Goal: Task Accomplishment & Management: Manage account settings

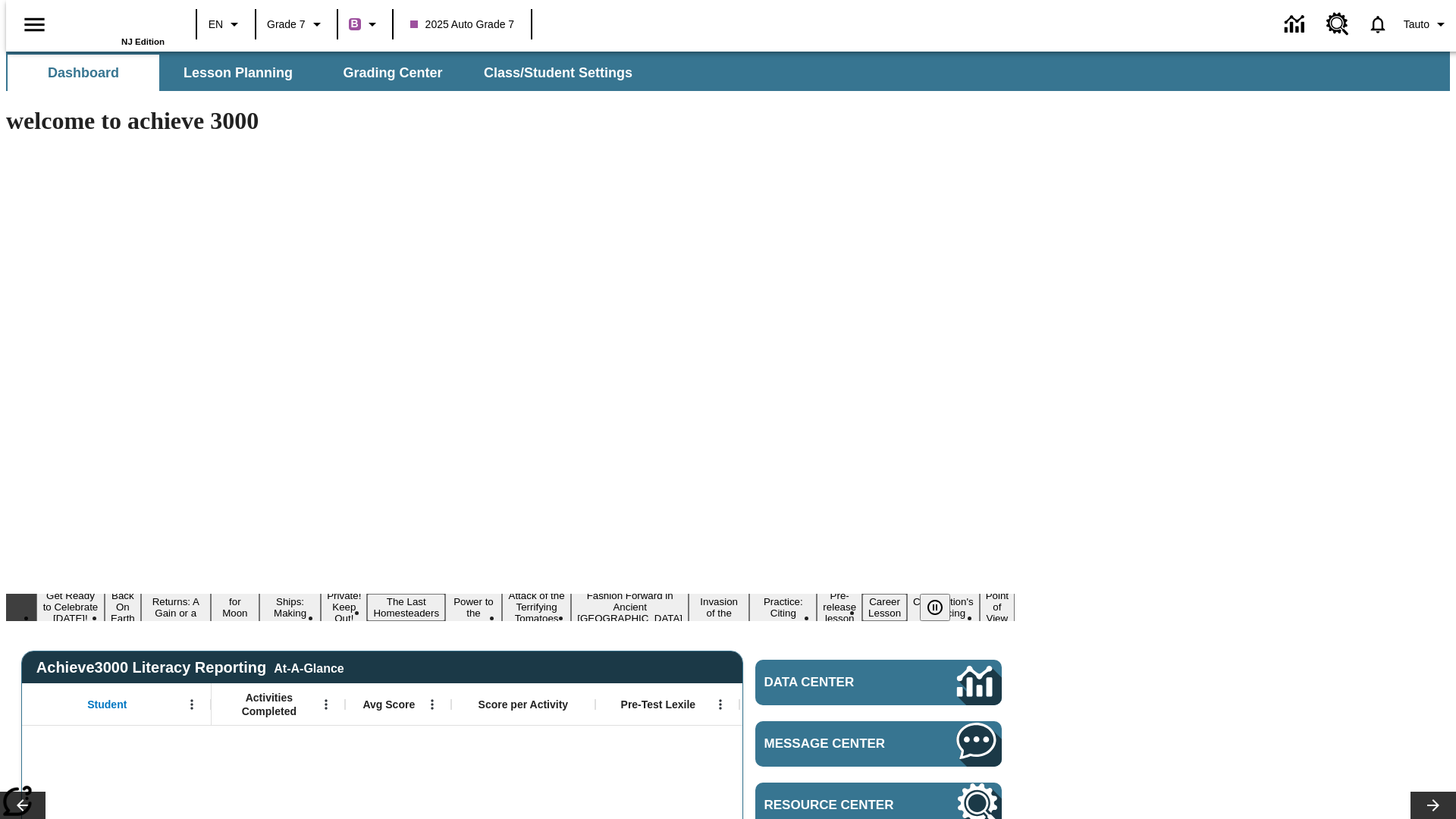
type input "-1"
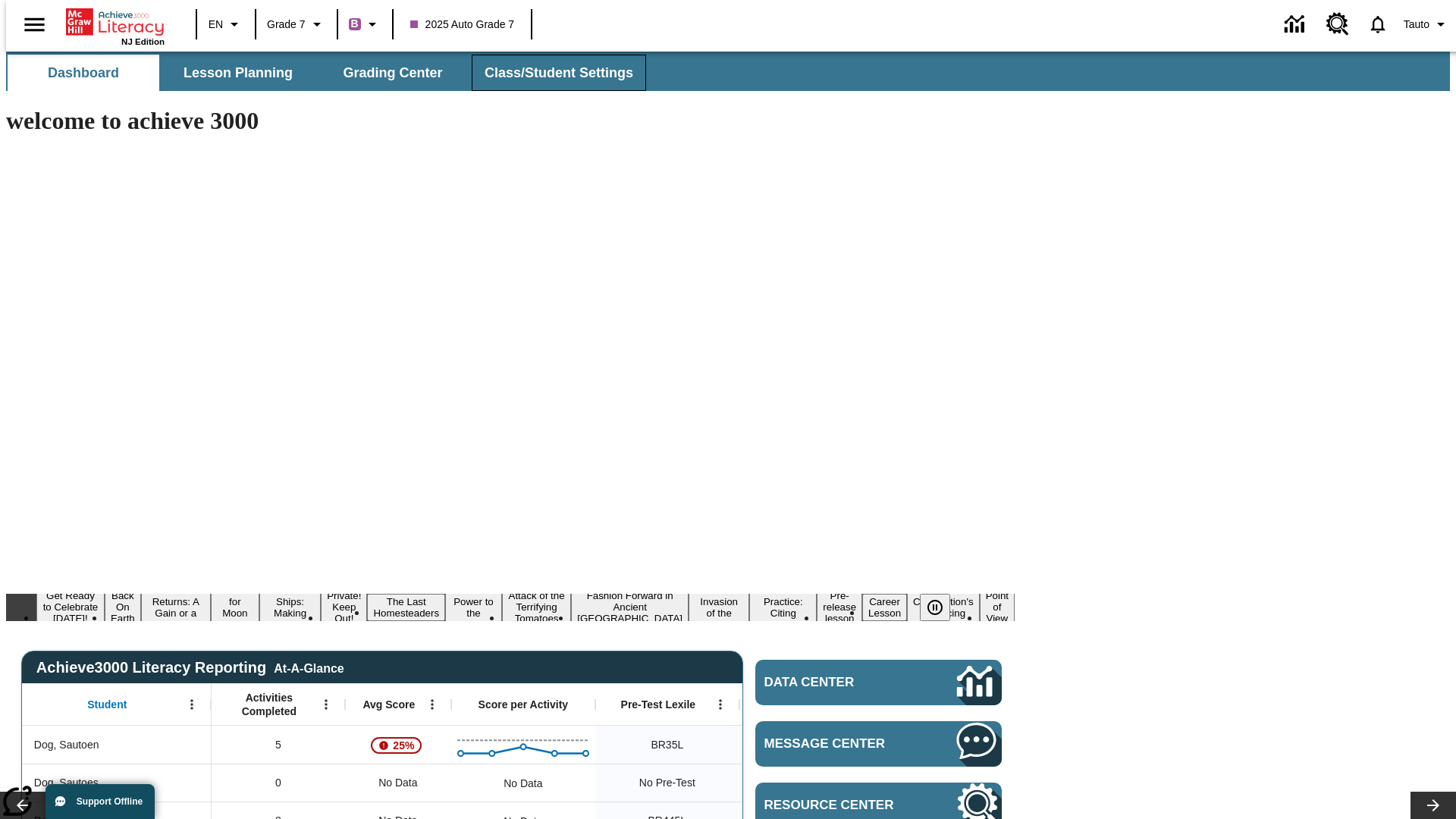
click at [551, 73] on span "Class/Student Settings" at bounding box center [558, 73] width 148 height 17
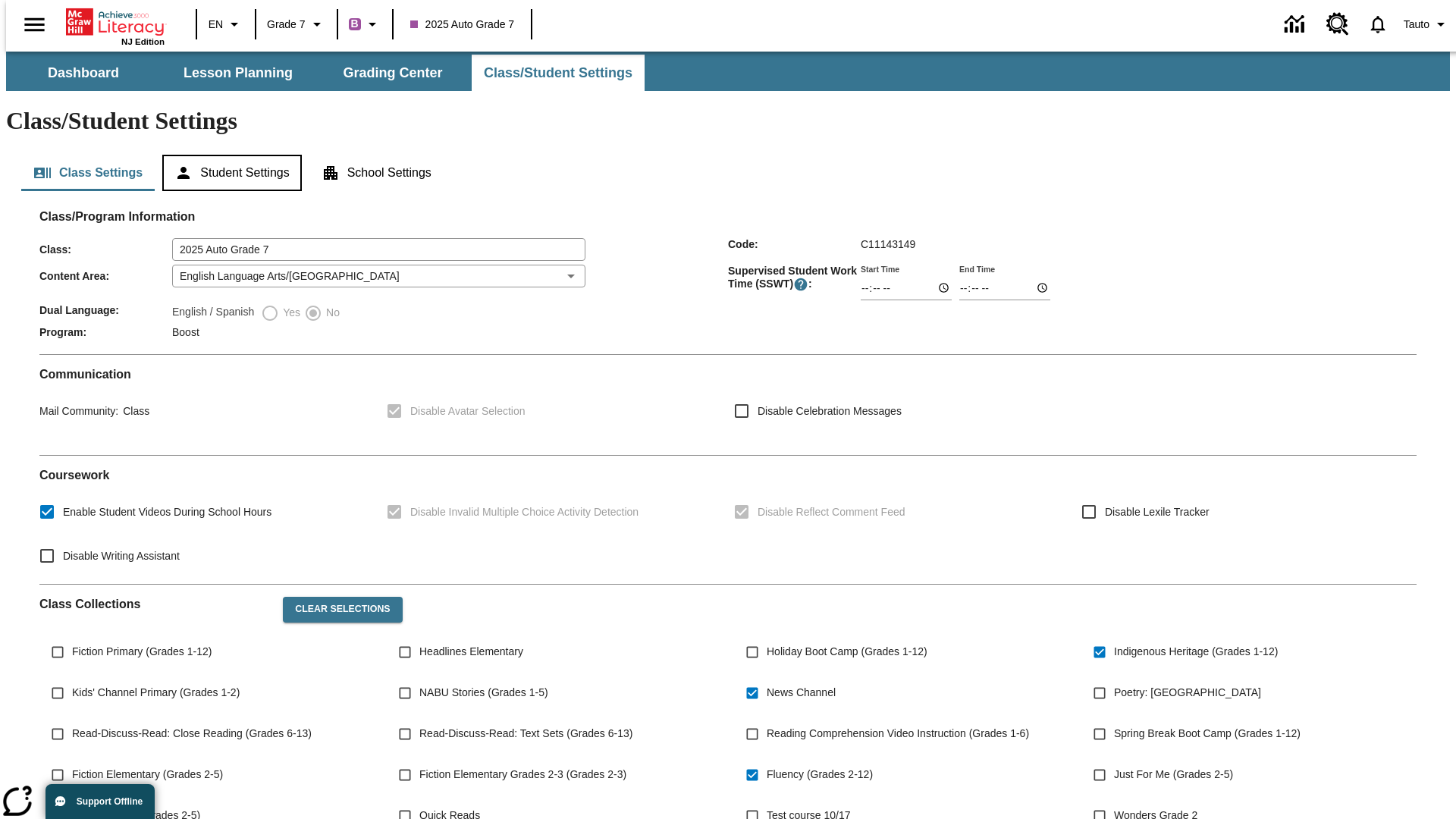
click at [228, 155] on button "Student Settings" at bounding box center [231, 173] width 139 height 36
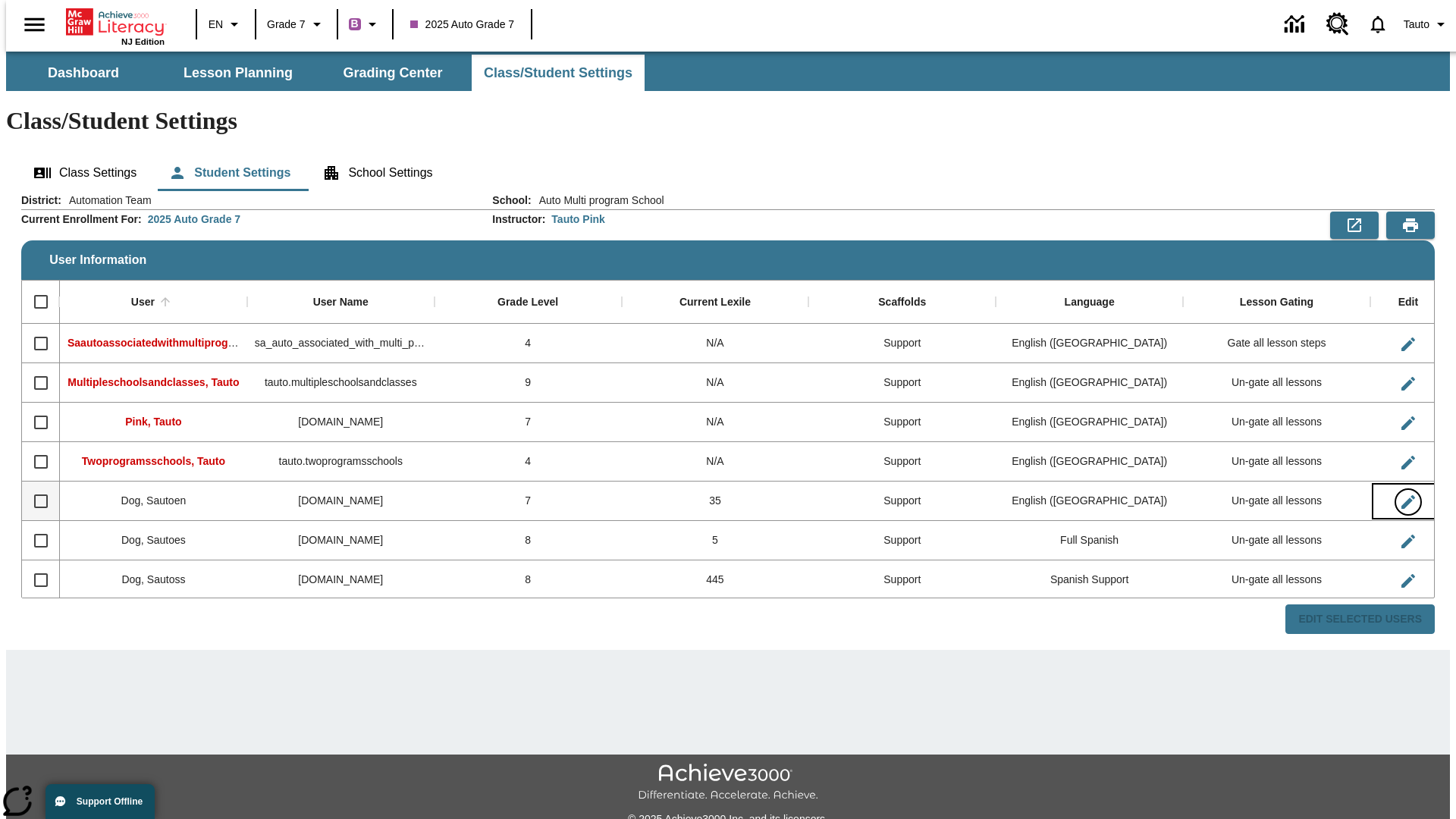
click at [1402, 495] on icon "Edit User" at bounding box center [1408, 502] width 14 height 14
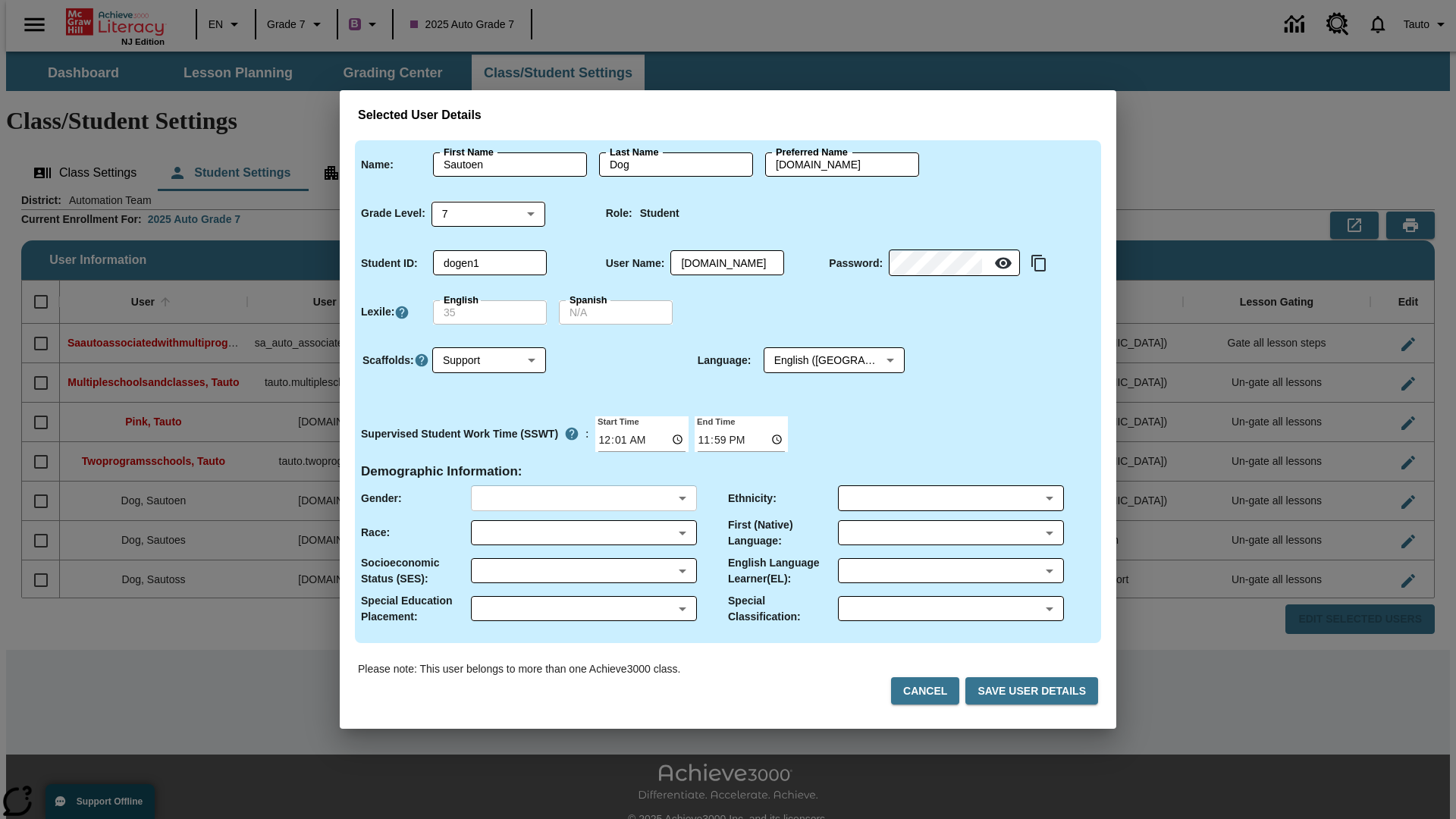
click at [583, 498] on body "Skip to main content NJ Edition EN Grade 7 B 2025 Auto Grade 7 0 Tauto Dashboar…" at bounding box center [727, 452] width 1444 height 801
click at [583, 532] on body "Skip to main content NJ Edition EN Grade 7 B 2025 Auto Grade 7 0 Tauto Dashboar…" at bounding box center [727, 452] width 1444 height 801
click at [583, 571] on body "Skip to main content NJ Edition EN Grade 7 B 2025 Auto Grade 7 0 Tauto Dashboar…" at bounding box center [727, 452] width 1444 height 801
click at [583, 608] on body "Skip to main content NJ Edition EN Grade 7 B 2025 Auto Grade 7 0 Tauto Dashboar…" at bounding box center [727, 452] width 1444 height 801
click at [950, 498] on body "Skip to main content NJ Edition EN Grade 7 B 2025 Auto Grade 7 0 Tauto Dashboar…" at bounding box center [727, 452] width 1444 height 801
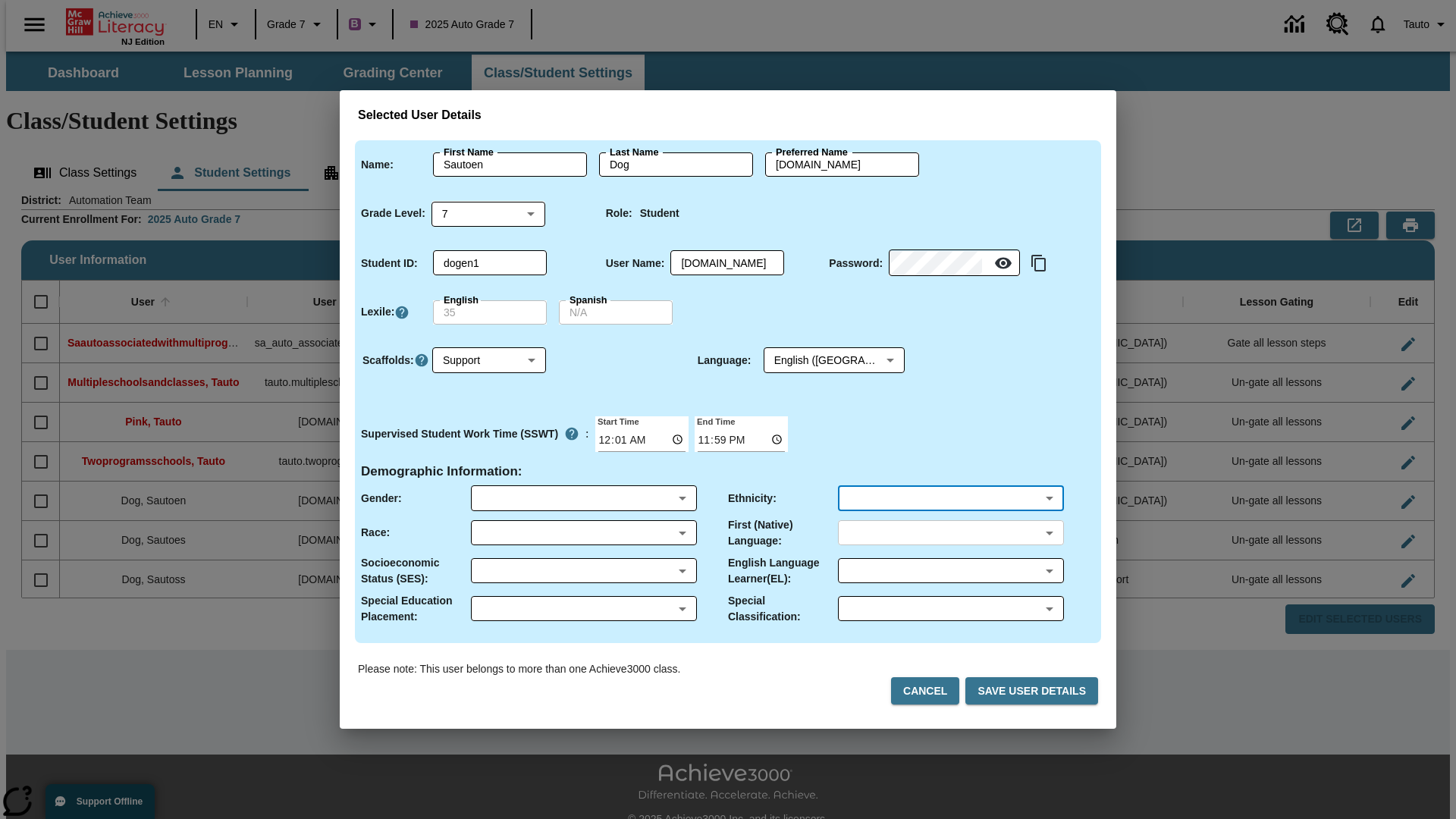
click at [950, 532] on body "Skip to main content NJ Edition EN Grade 7 B 2025 Auto Grade 7 0 Tauto Dashboar…" at bounding box center [727, 452] width 1444 height 801
click at [950, 571] on body "Skip to main content NJ Edition EN Grade 7 B 2025 Auto Grade 7 0 Tauto Dashboar…" at bounding box center [727, 452] width 1444 height 801
click at [950, 608] on body "Skip to main content NJ Edition EN Grade 7 B 2025 Auto Grade 7 0 Tauto Dashboar…" at bounding box center [727, 452] width 1444 height 801
